Goal: Browse casually: Explore the website without a specific task or goal

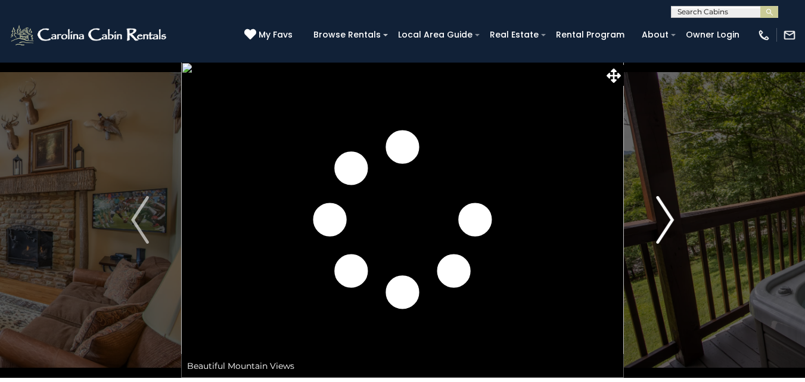
click at [666, 214] on img "Next" at bounding box center [665, 220] width 18 height 48
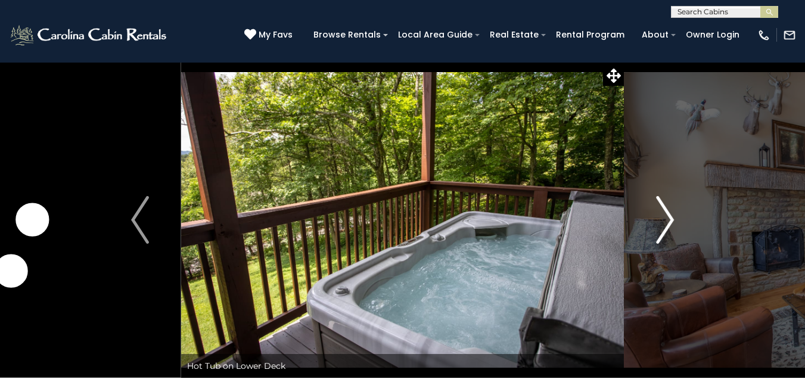
click at [666, 214] on img "Next" at bounding box center [665, 220] width 18 height 48
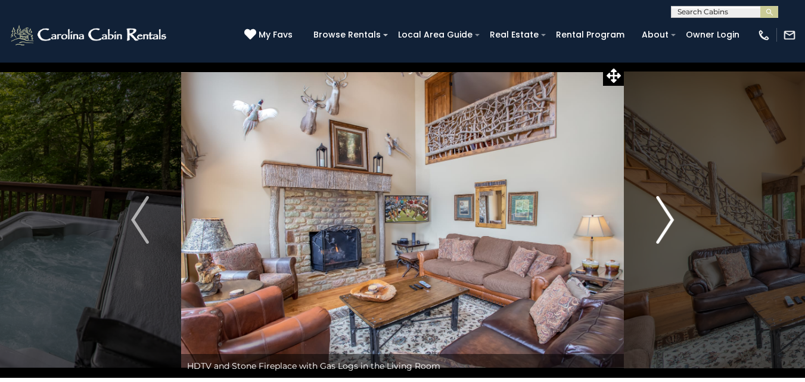
click at [666, 214] on img "Next" at bounding box center [665, 220] width 18 height 48
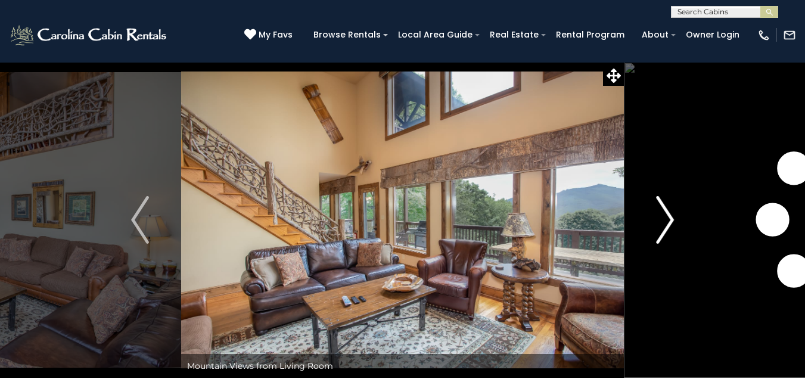
click at [666, 214] on img "Next" at bounding box center [665, 220] width 18 height 48
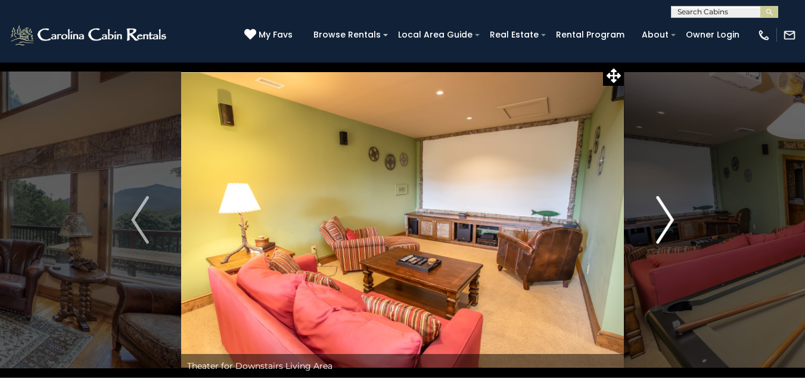
click at [666, 214] on img "Next" at bounding box center [665, 220] width 18 height 48
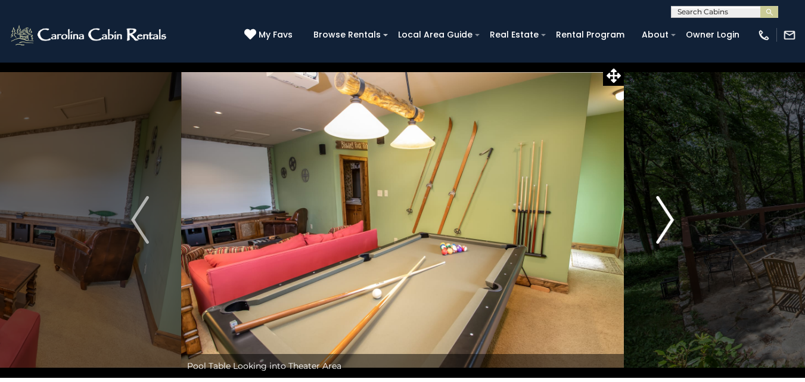
click at [666, 214] on img "Next" at bounding box center [665, 220] width 18 height 48
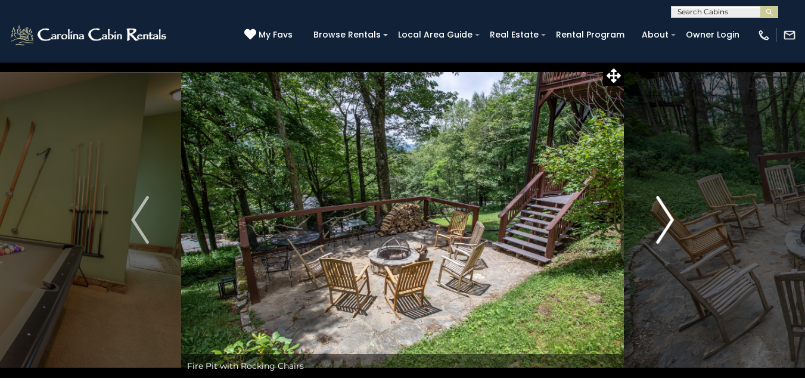
click at [666, 214] on img "Next" at bounding box center [665, 220] width 18 height 48
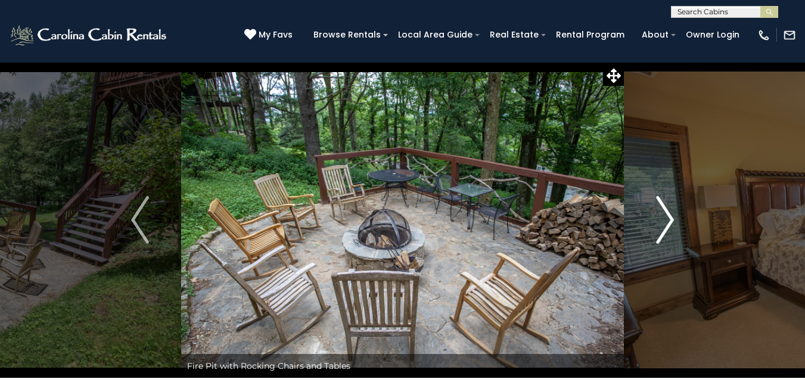
click at [666, 214] on img "Next" at bounding box center [665, 220] width 18 height 48
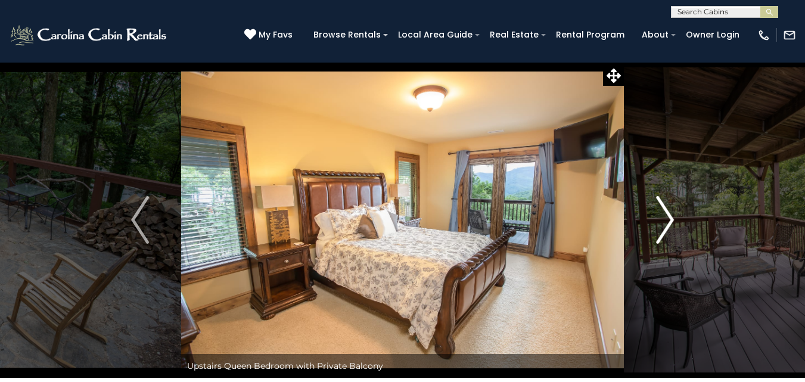
click at [652, 240] on button "Next" at bounding box center [664, 220] width 82 height 316
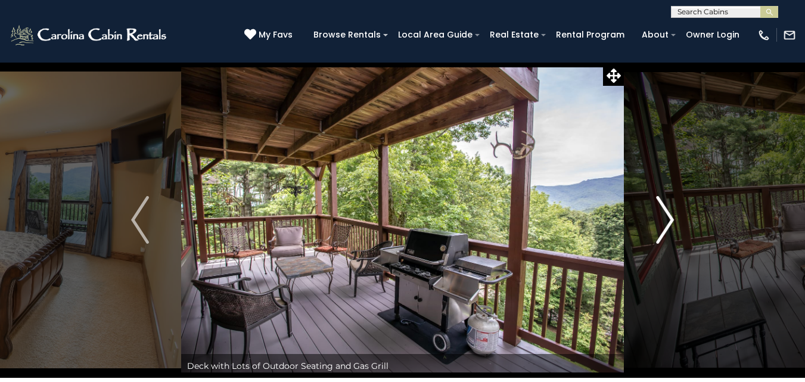
click at [652, 240] on button "Next" at bounding box center [664, 220] width 82 height 316
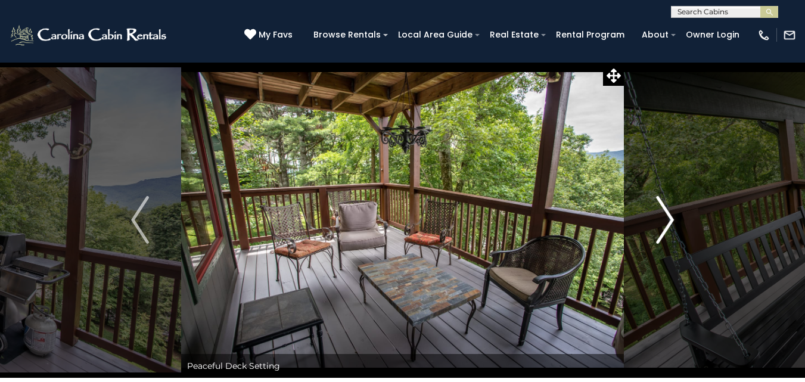
click at [652, 240] on button "Next" at bounding box center [664, 220] width 82 height 316
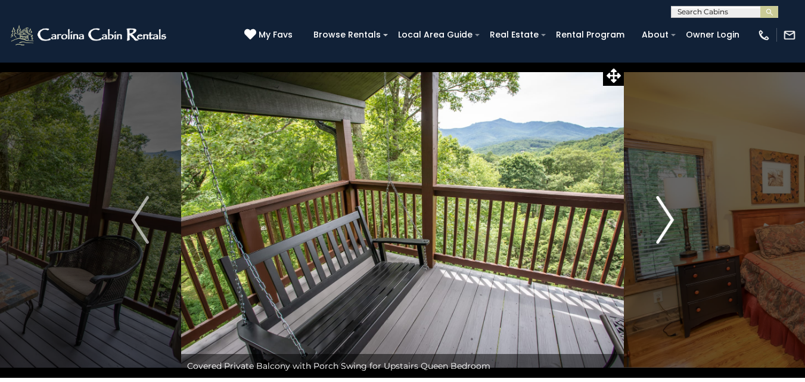
click at [652, 240] on button "Next" at bounding box center [664, 220] width 82 height 316
